Goal: Transaction & Acquisition: Purchase product/service

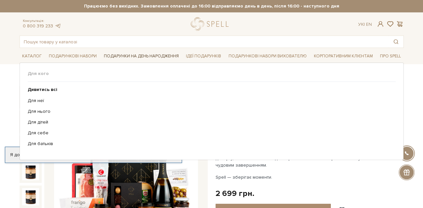
click at [145, 55] on link "Подарунки на День народження" at bounding box center [141, 56] width 80 height 10
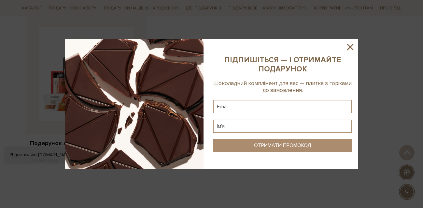
scroll to position [1080, 0]
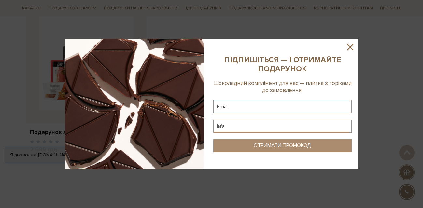
click at [350, 50] on icon at bounding box center [350, 46] width 11 height 11
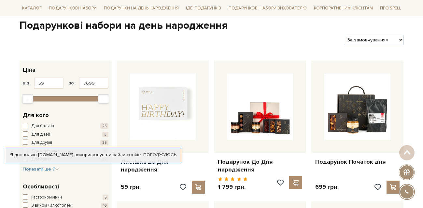
scroll to position [0, 0]
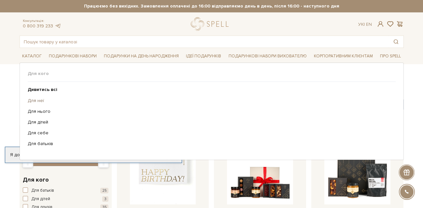
click at [34, 100] on link "Для неї" at bounding box center [209, 101] width 363 height 6
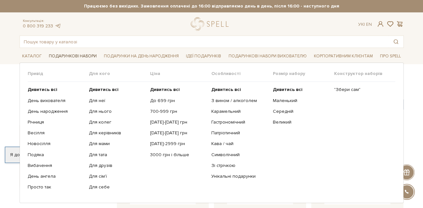
click at [81, 54] on link "Подарункові набори" at bounding box center [72, 56] width 53 height 10
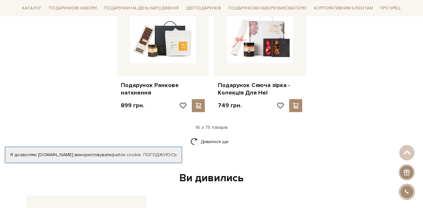
scroll to position [829, 0]
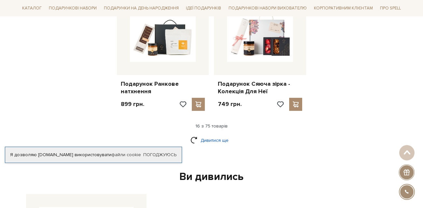
click at [206, 135] on link "Дивитися ще" at bounding box center [212, 140] width 42 height 11
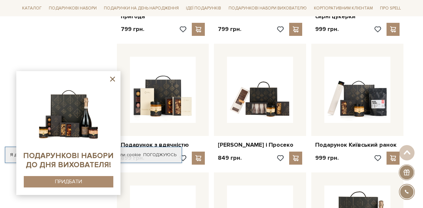
scroll to position [1318, 0]
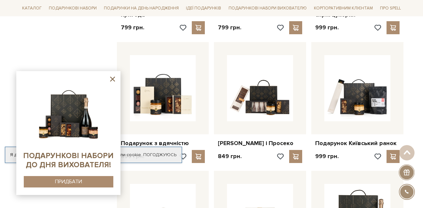
click at [113, 79] on icon at bounding box center [112, 79] width 8 height 8
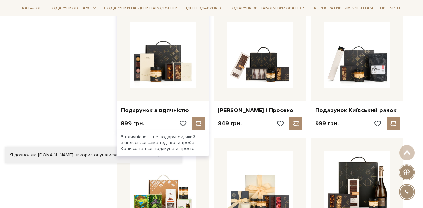
scroll to position [1348, 0]
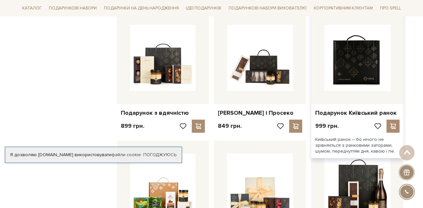
click at [372, 66] on img at bounding box center [357, 58] width 66 height 66
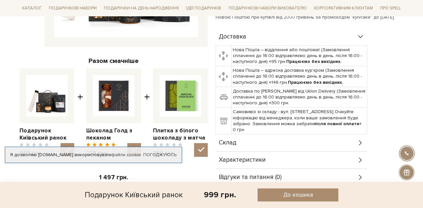
scroll to position [203, 0]
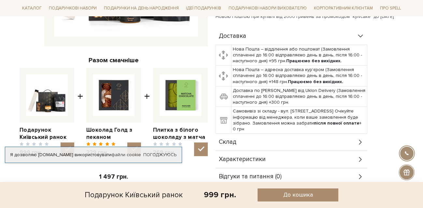
click at [330, 109] on td "Самовивіз зі складу - вул. Велика Кільцева, 4-А. Очікуйте інформацію від менедж…" at bounding box center [299, 120] width 136 height 27
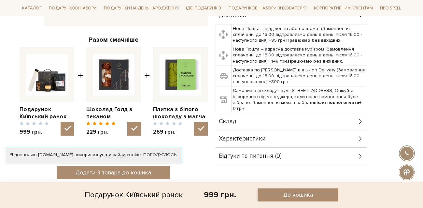
scroll to position [225, 0]
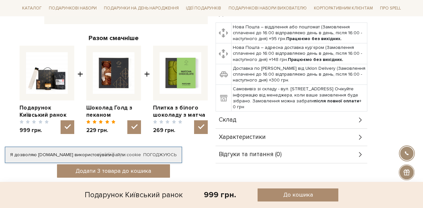
click at [239, 112] on div "Склад" at bounding box center [292, 119] width 152 height 17
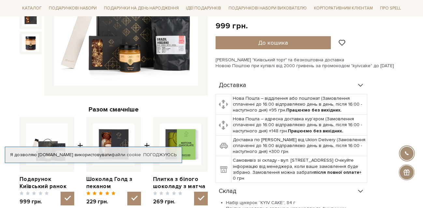
scroll to position [0, 0]
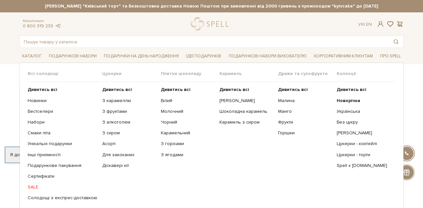
click at [30, 187] on link "SALE" at bounding box center [63, 187] width 70 height 6
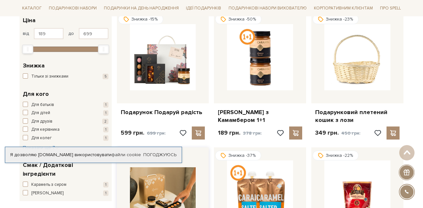
scroll to position [112, 0]
